Goal: Task Accomplishment & Management: Manage account settings

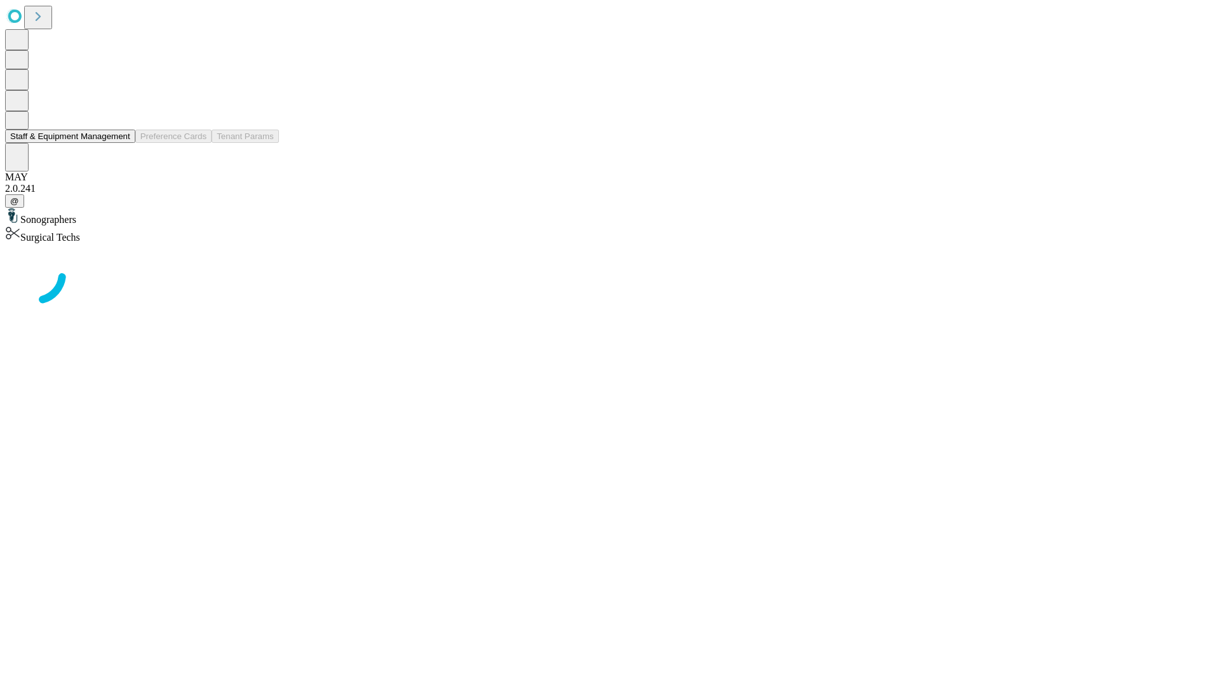
click at [121, 143] on button "Staff & Equipment Management" at bounding box center [70, 136] width 130 height 13
